Goal: Book appointment/travel/reservation

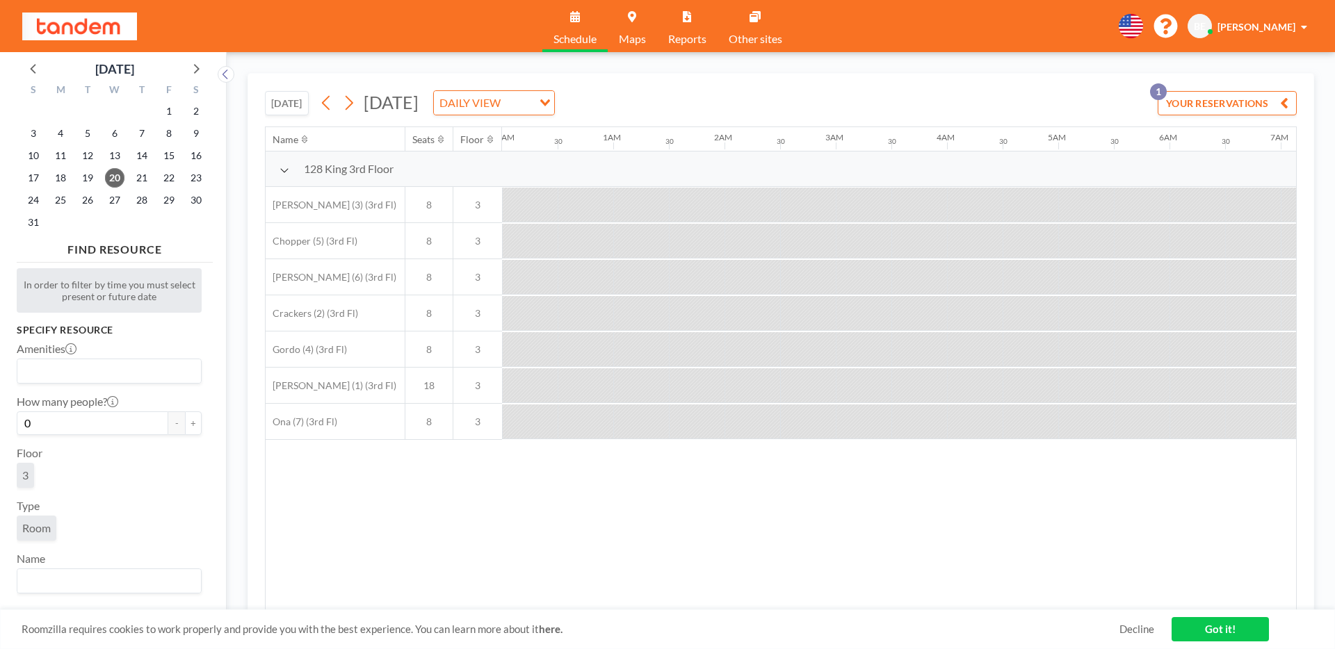
scroll to position [0, 1878]
click at [284, 109] on button "[DATE]" at bounding box center [287, 103] width 44 height 24
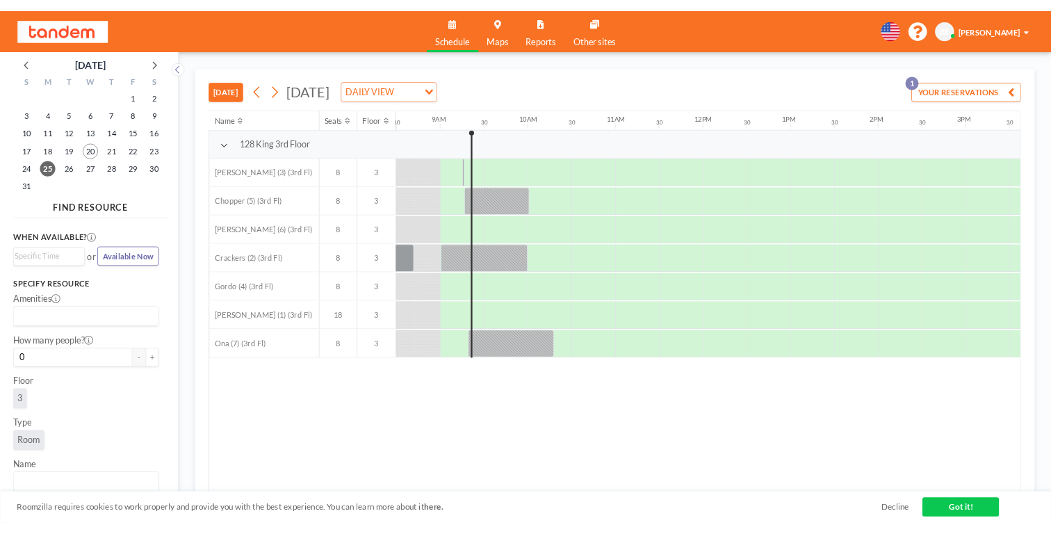
scroll to position [0, 946]
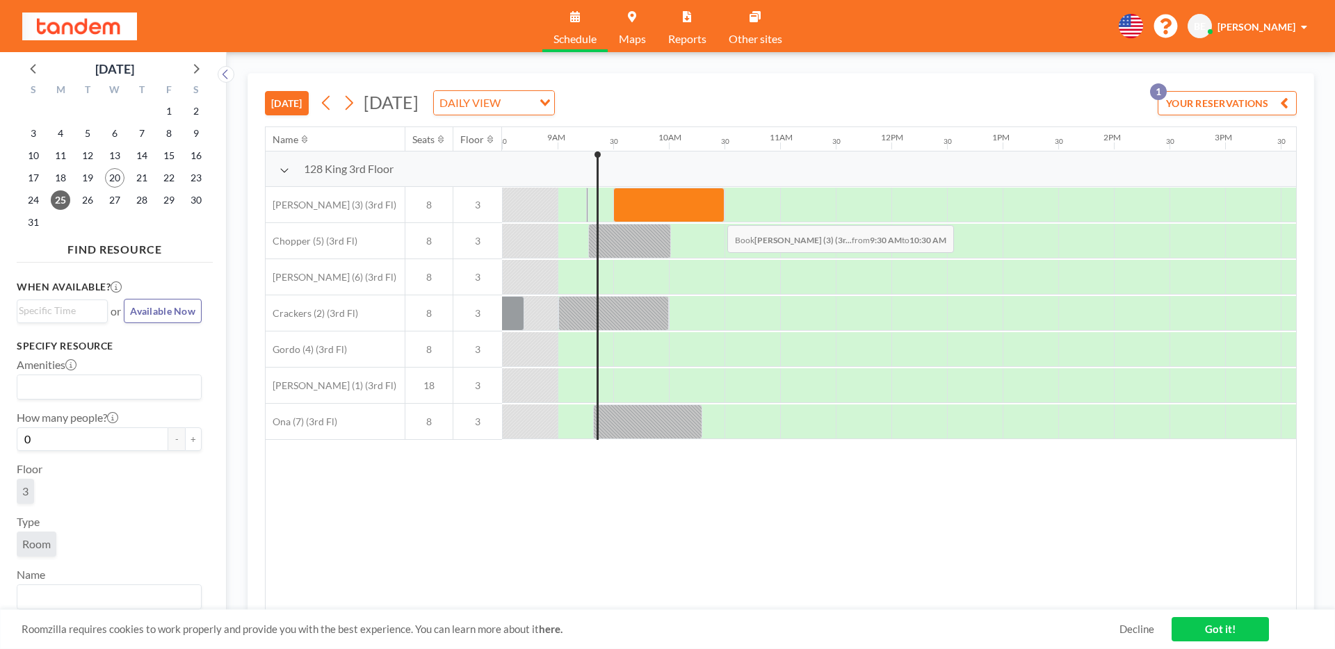
drag, startPoint x: 618, startPoint y: 205, endPoint x: 716, endPoint y: 215, distance: 98.5
click at [716, 215] on div at bounding box center [668, 205] width 111 height 35
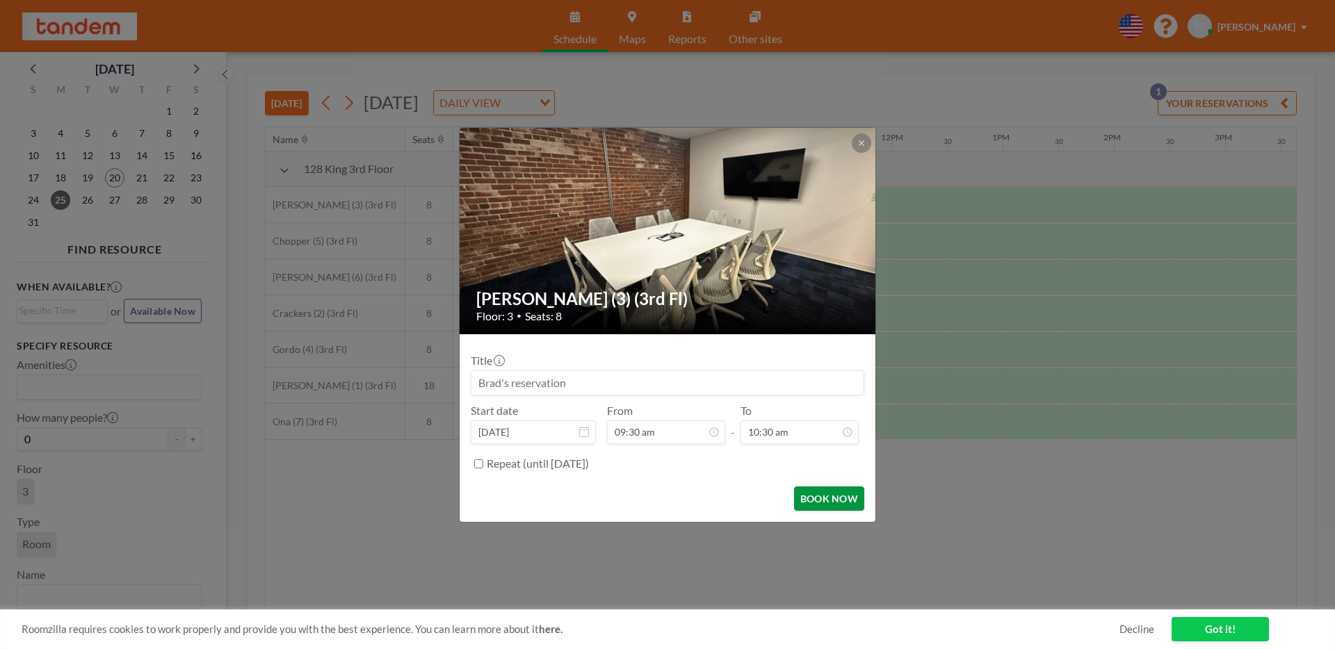
click at [812, 501] on button "BOOK NOW" at bounding box center [829, 499] width 70 height 24
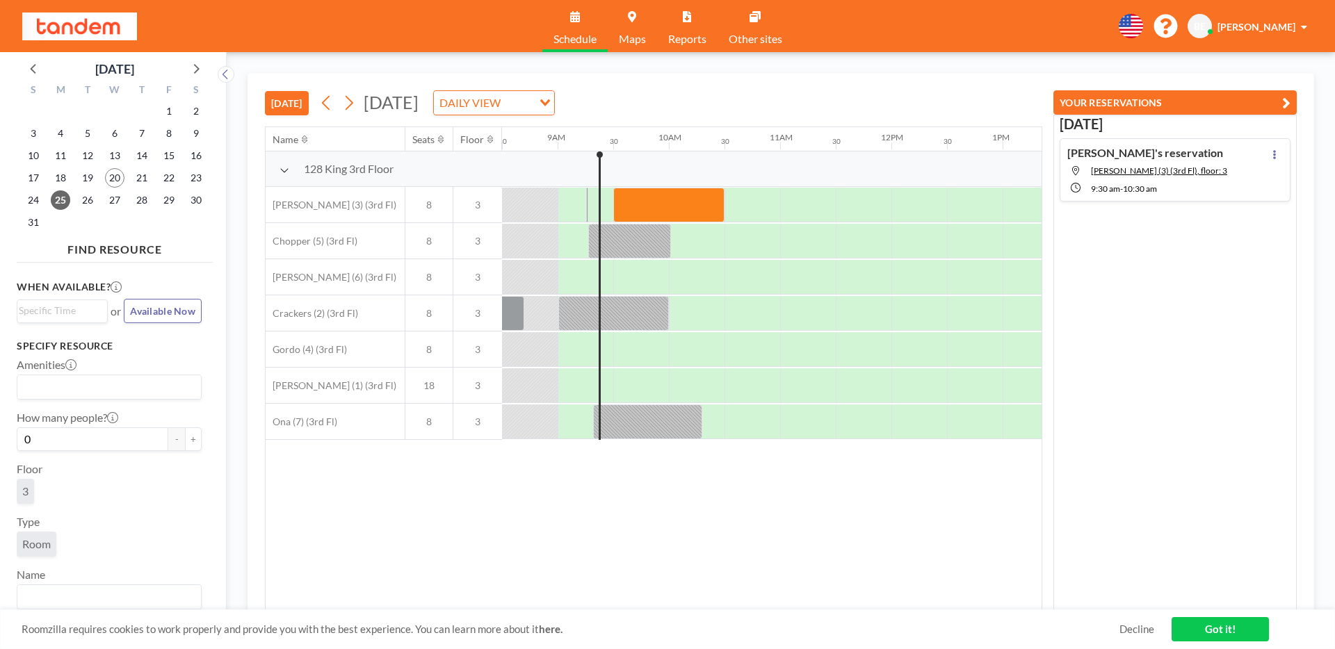
click at [1204, 624] on link "Got it!" at bounding box center [1220, 629] width 97 height 24
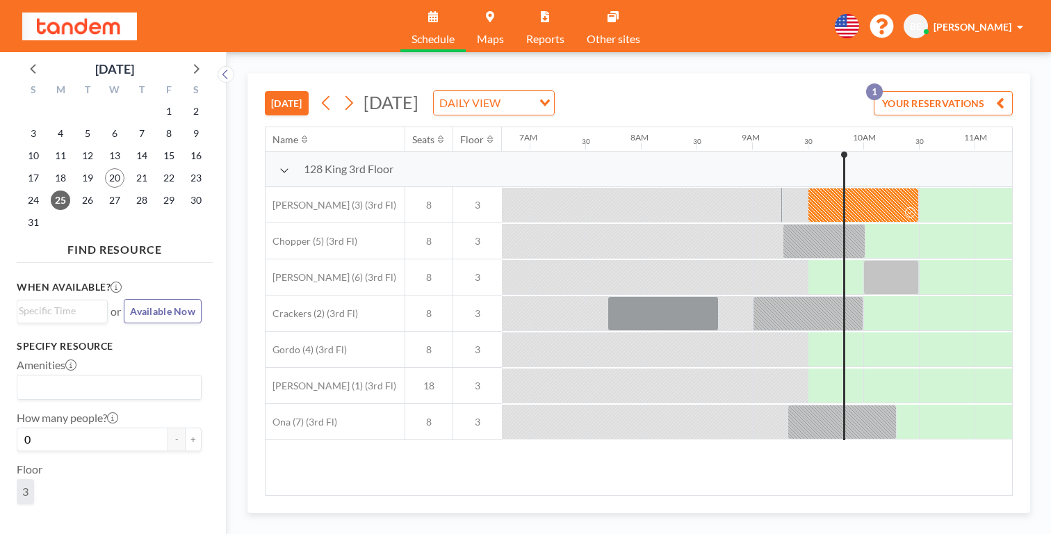
scroll to position [0, 768]
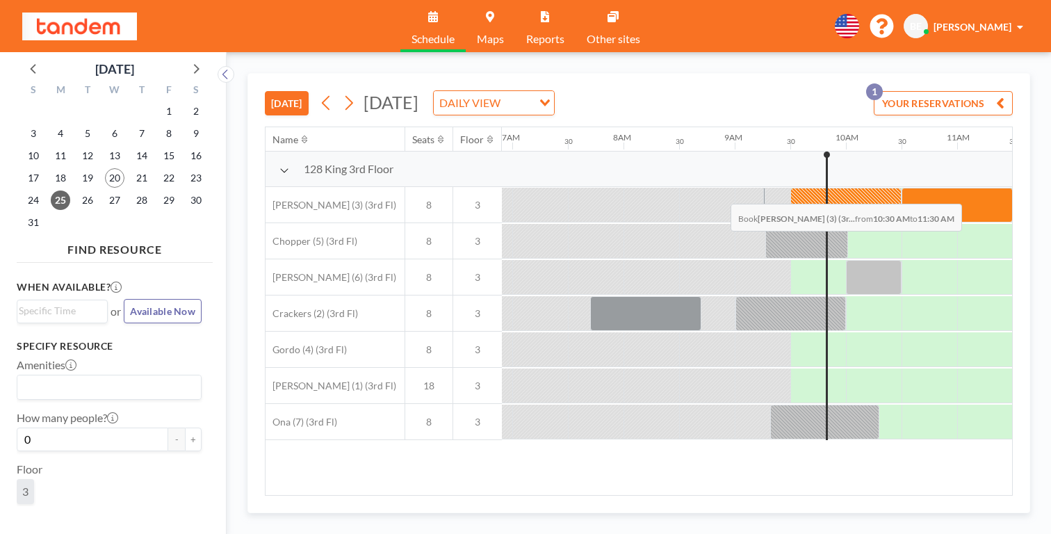
drag, startPoint x: 609, startPoint y: 171, endPoint x: 727, endPoint y: 171, distance: 117.5
click at [727, 187] on div at bounding box center [1069, 205] width 2670 height 36
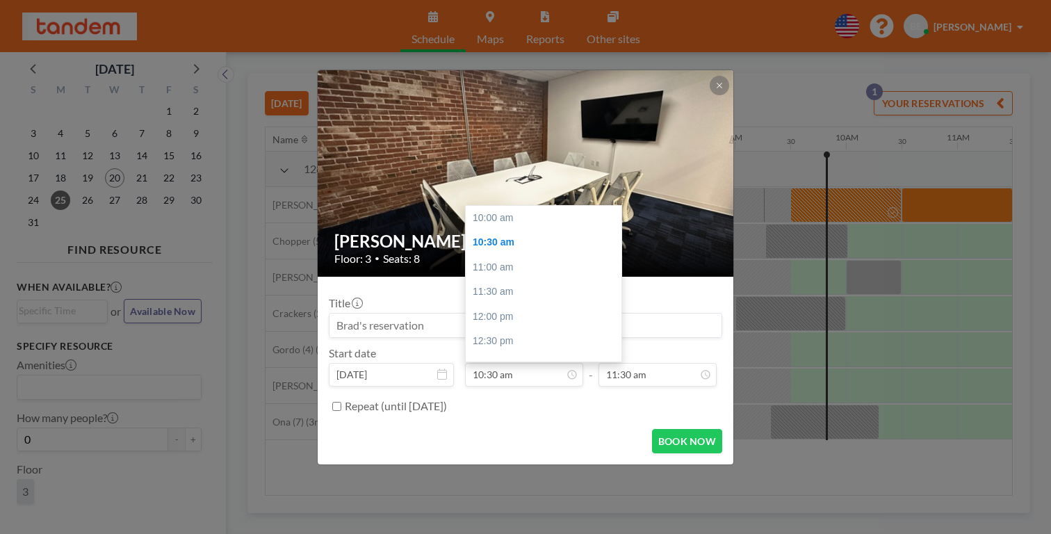
scroll to position [22, 0]
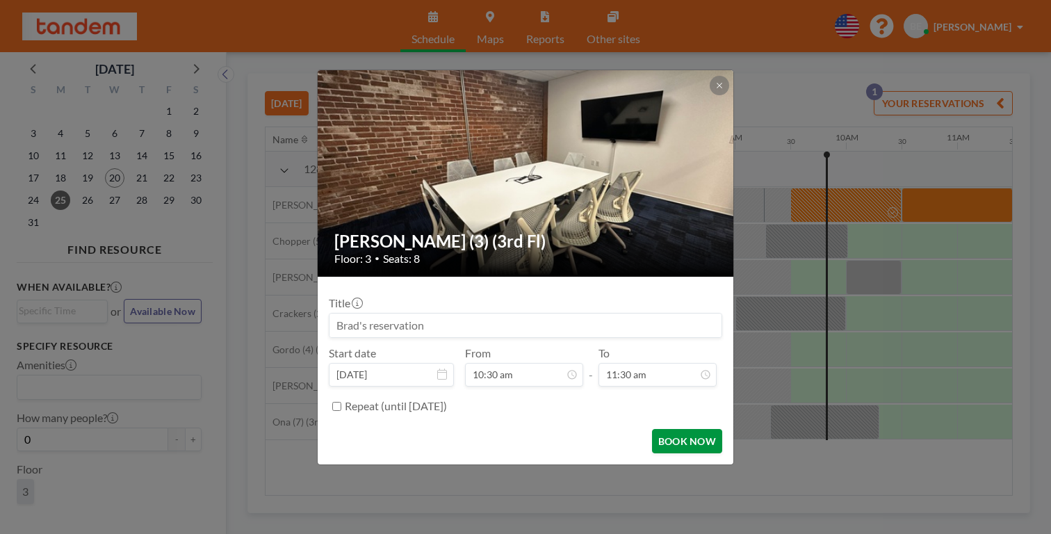
click at [661, 429] on button "BOOK NOW" at bounding box center [687, 441] width 70 height 24
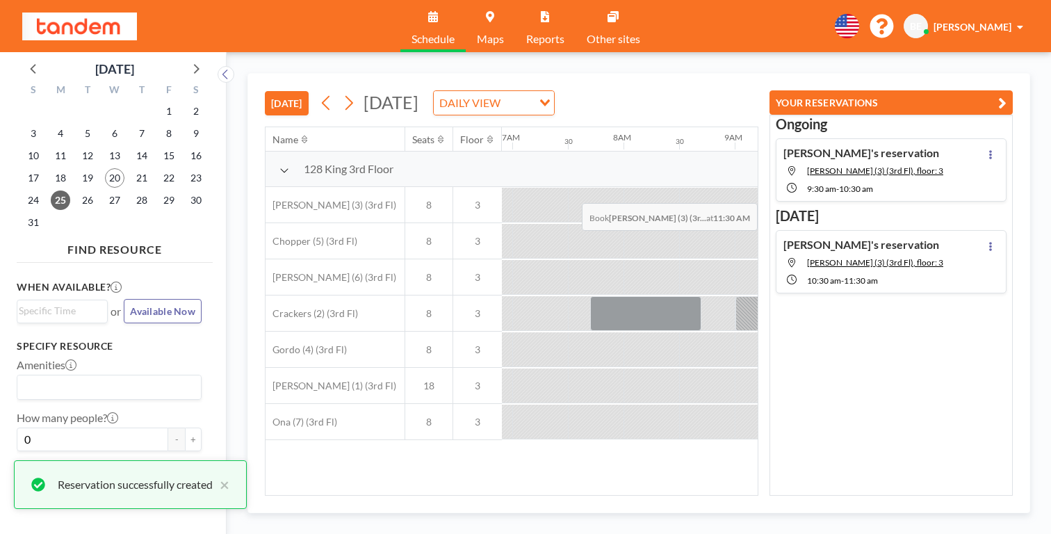
click at [1013, 188] on div at bounding box center [1041, 205] width 56 height 35
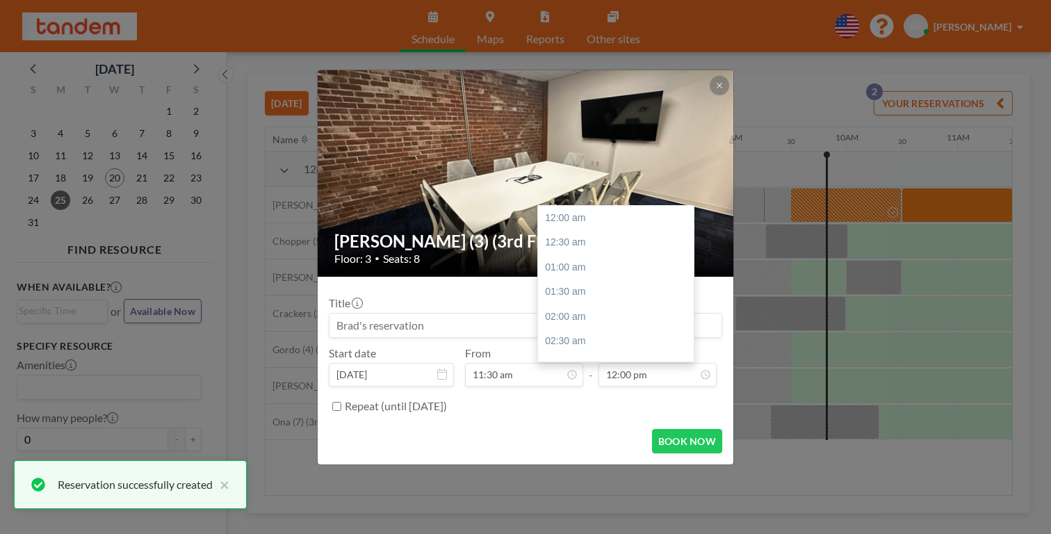
scroll to position [533, 0]
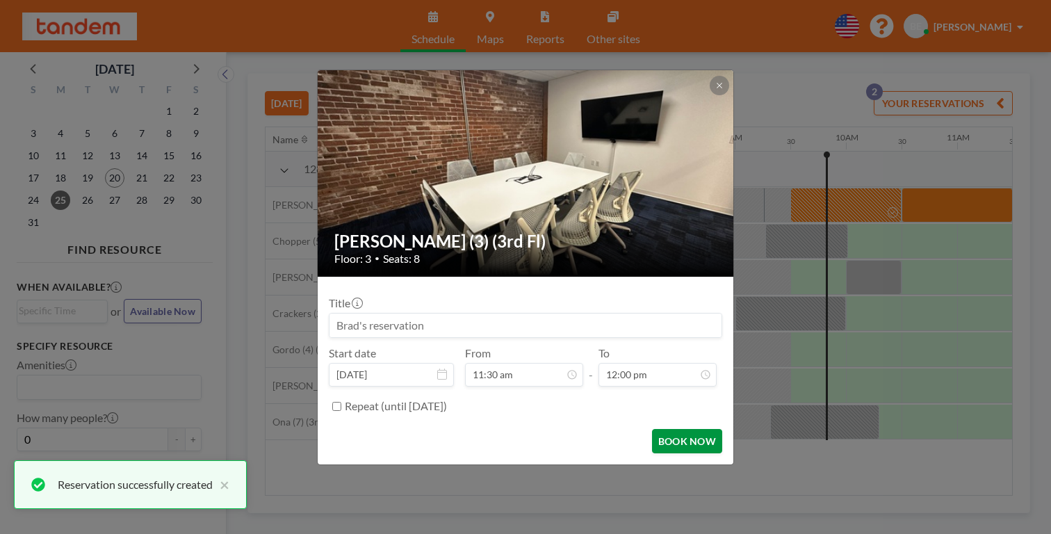
click at [652, 429] on button "BOOK NOW" at bounding box center [687, 441] width 70 height 24
